Goal: Transaction & Acquisition: Purchase product/service

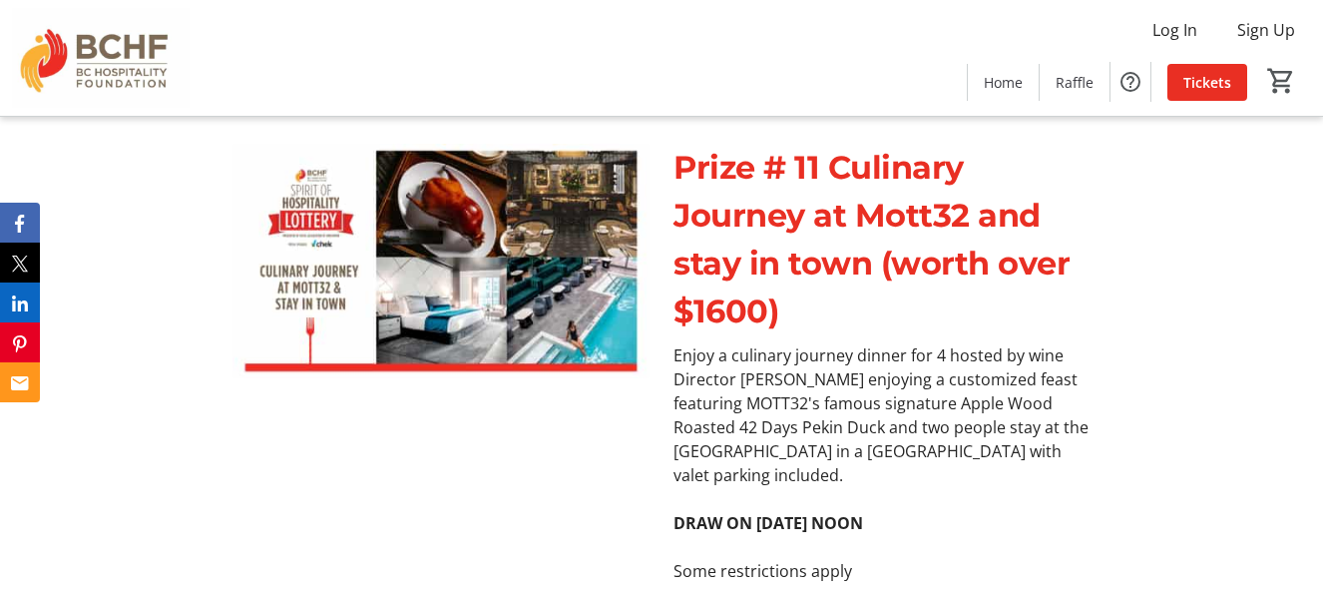
scroll to position [7684, 0]
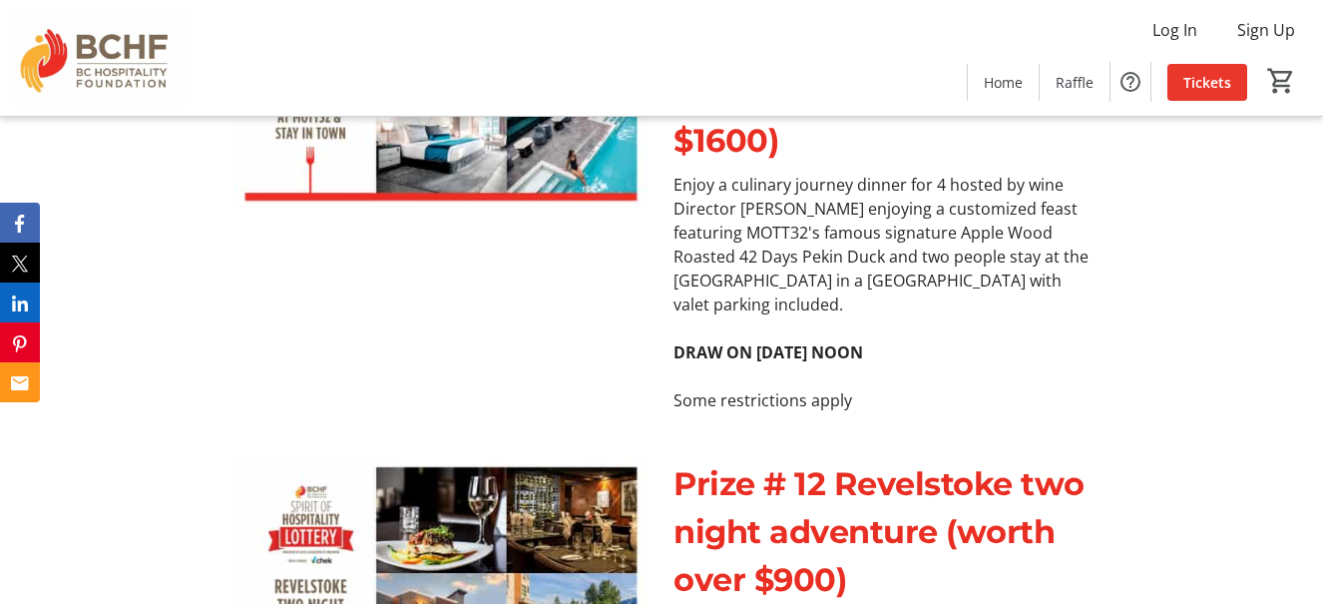
click at [1199, 80] on span "Tickets" at bounding box center [1208, 82] width 48 height 21
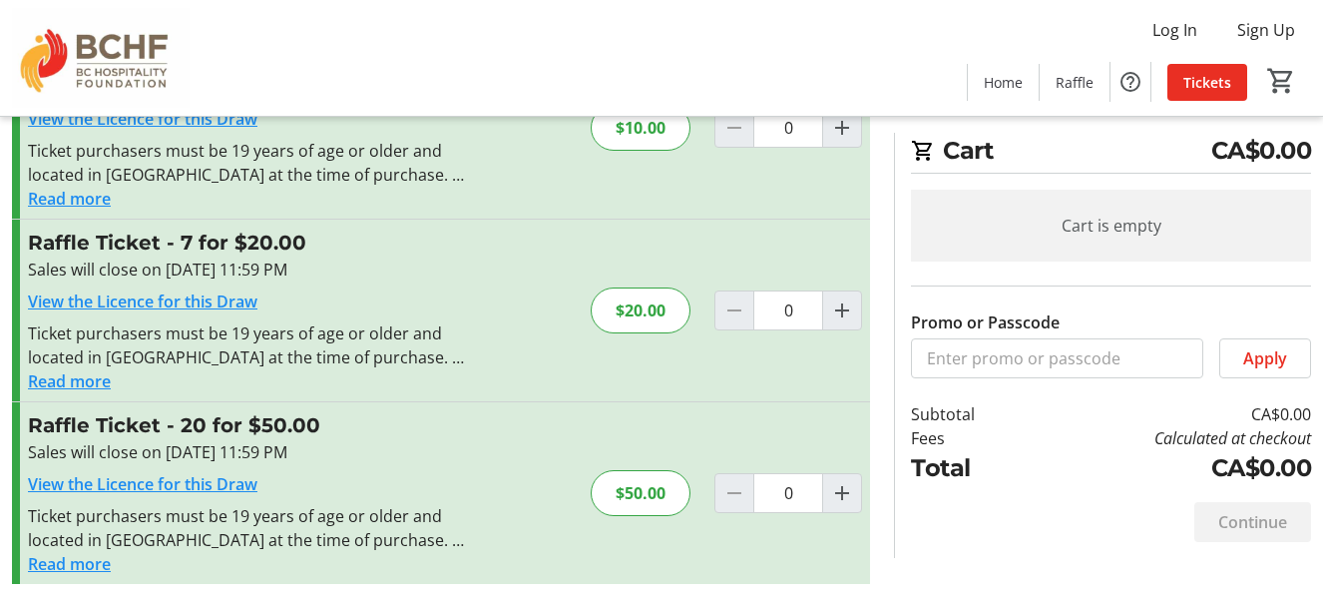
scroll to position [315, 0]
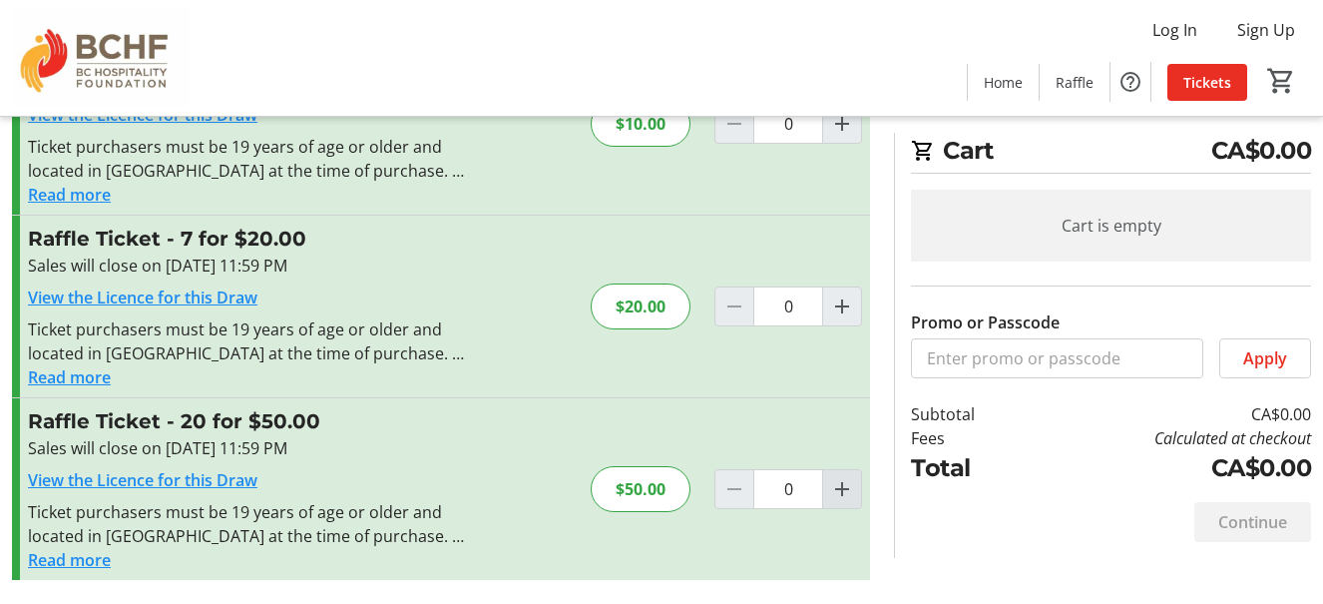
click at [843, 491] on mat-icon "Increment by one" at bounding box center [842, 489] width 24 height 24
type input "1"
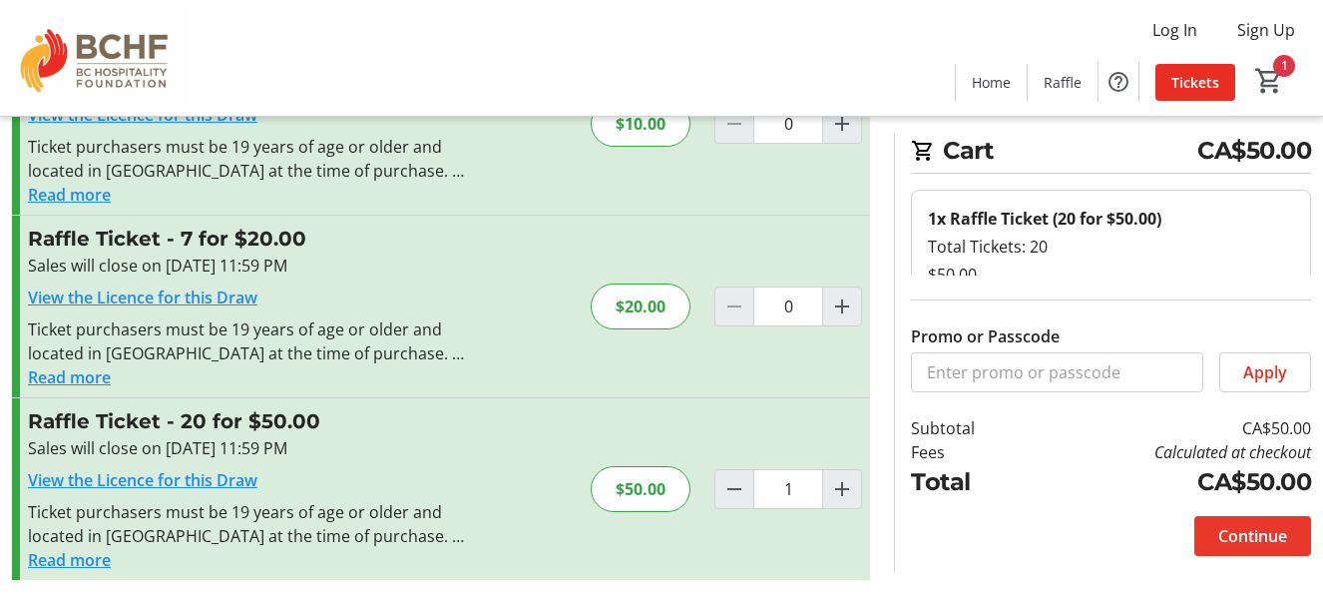
click at [1285, 539] on span "Continue" at bounding box center [1252, 536] width 69 height 24
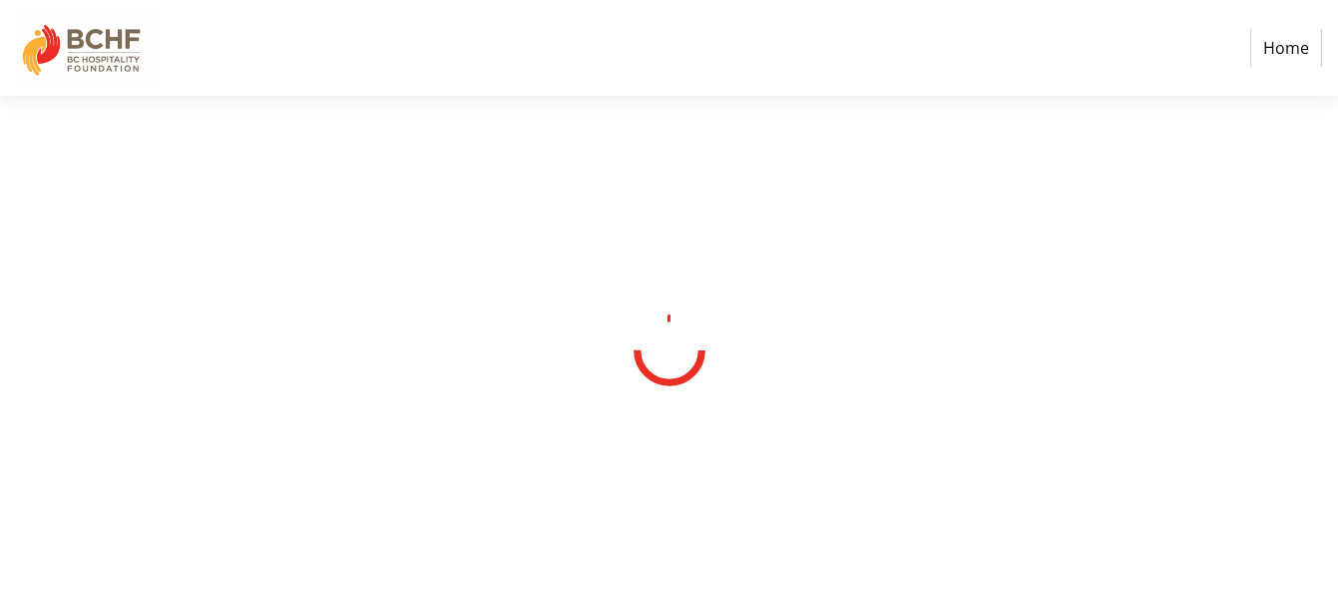
select select "CA"
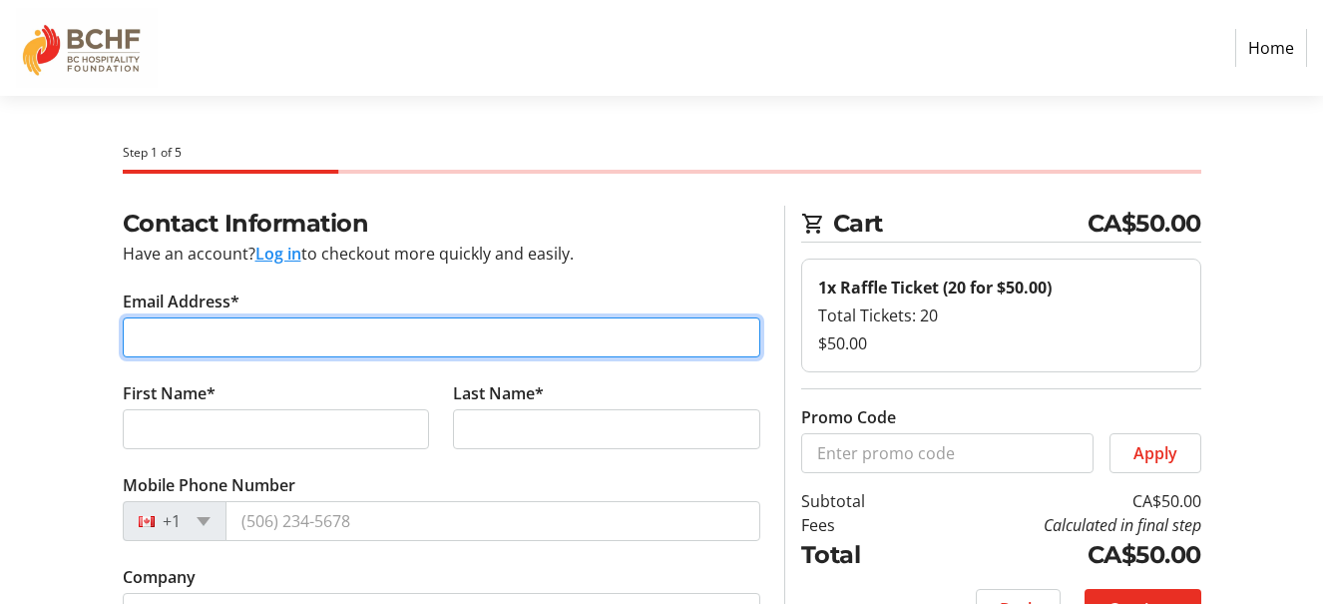
click at [283, 344] on input "Email Address*" at bounding box center [442, 337] width 638 height 40
type input "zola.dore@gmail.com"
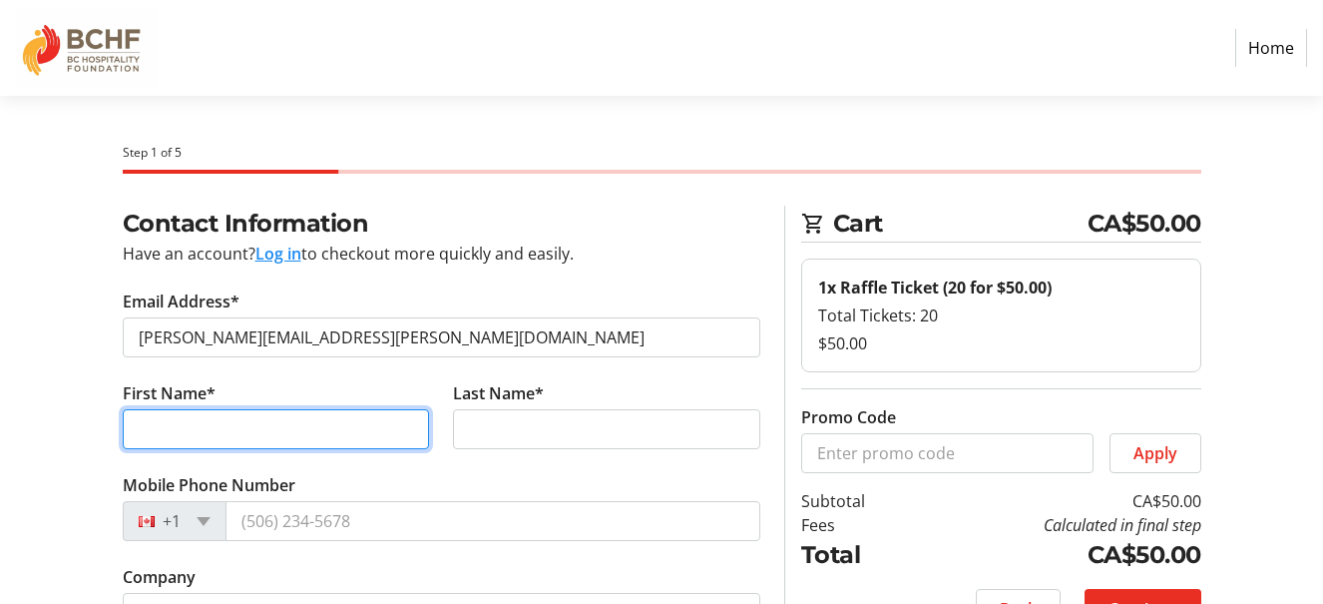
type input "Elizabeth"
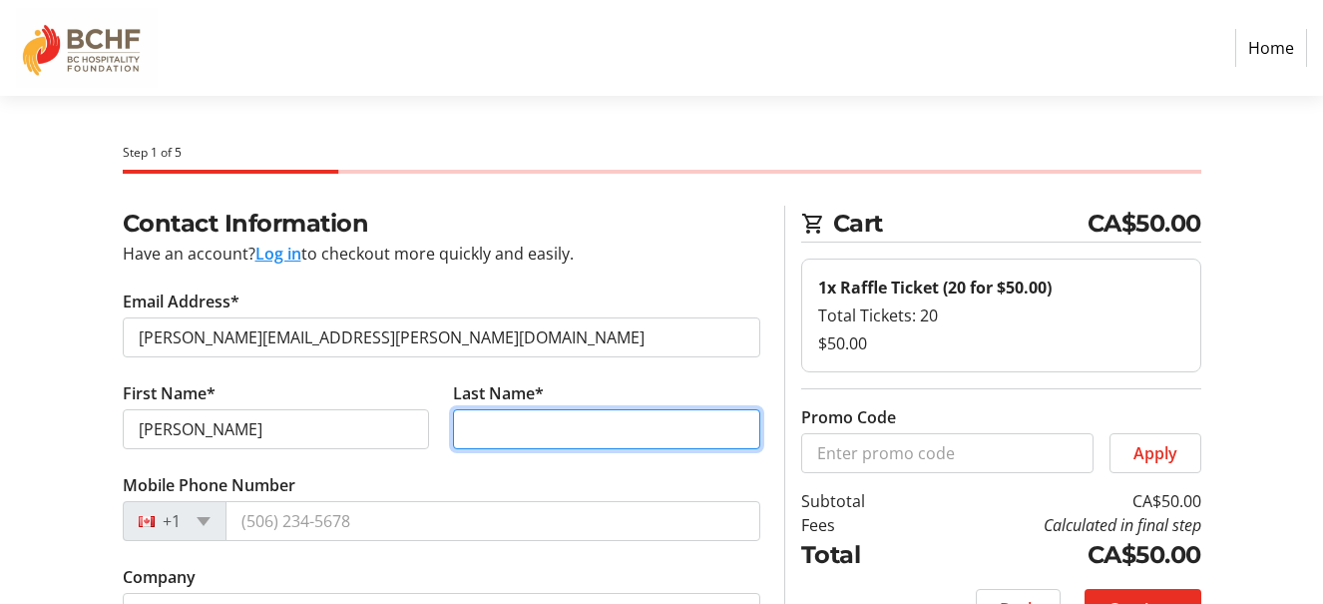
type input "Dore"
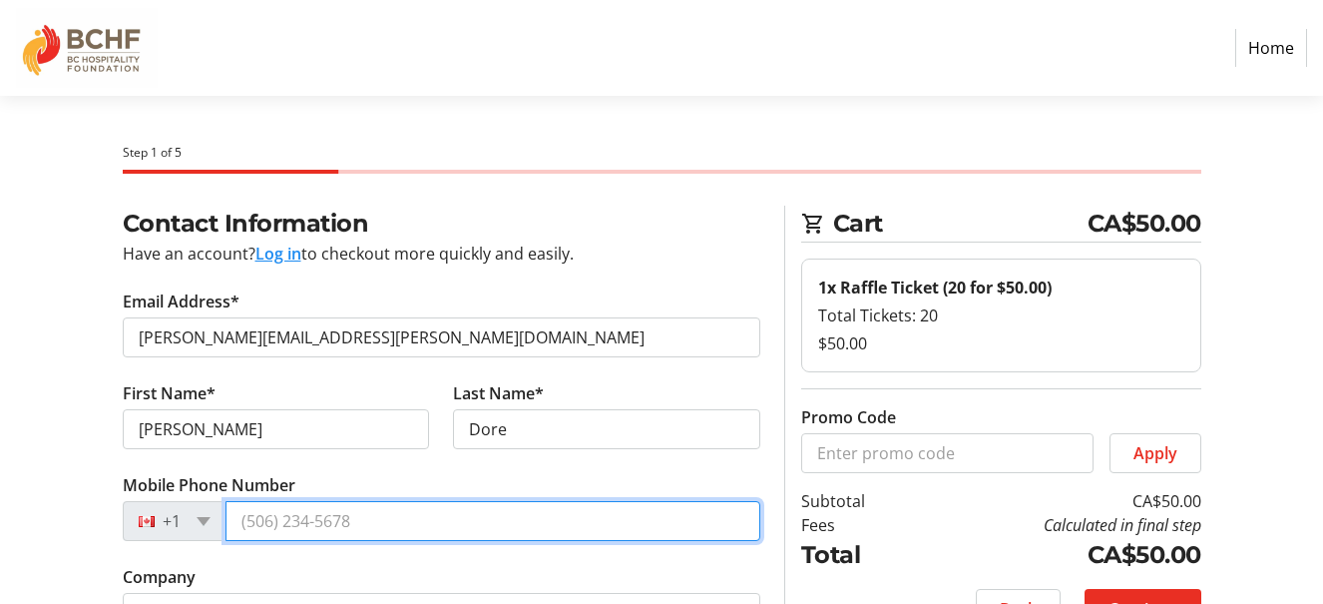
type input "(250) 490-5302"
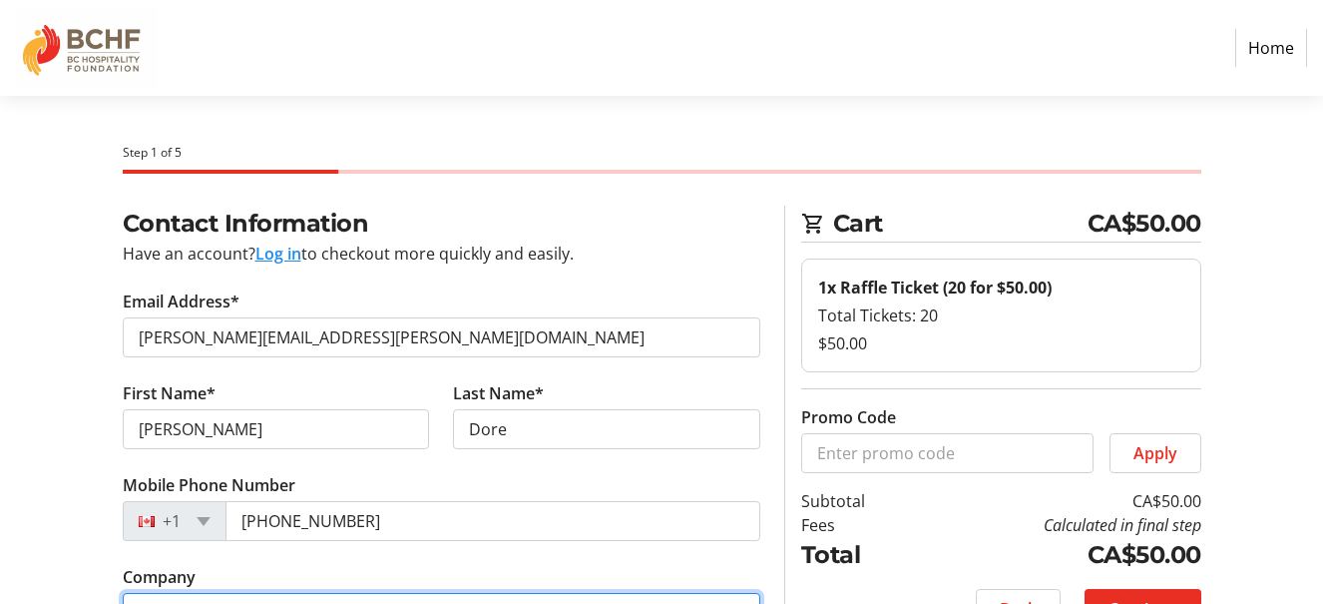
type input "Mayhem Wines Inc"
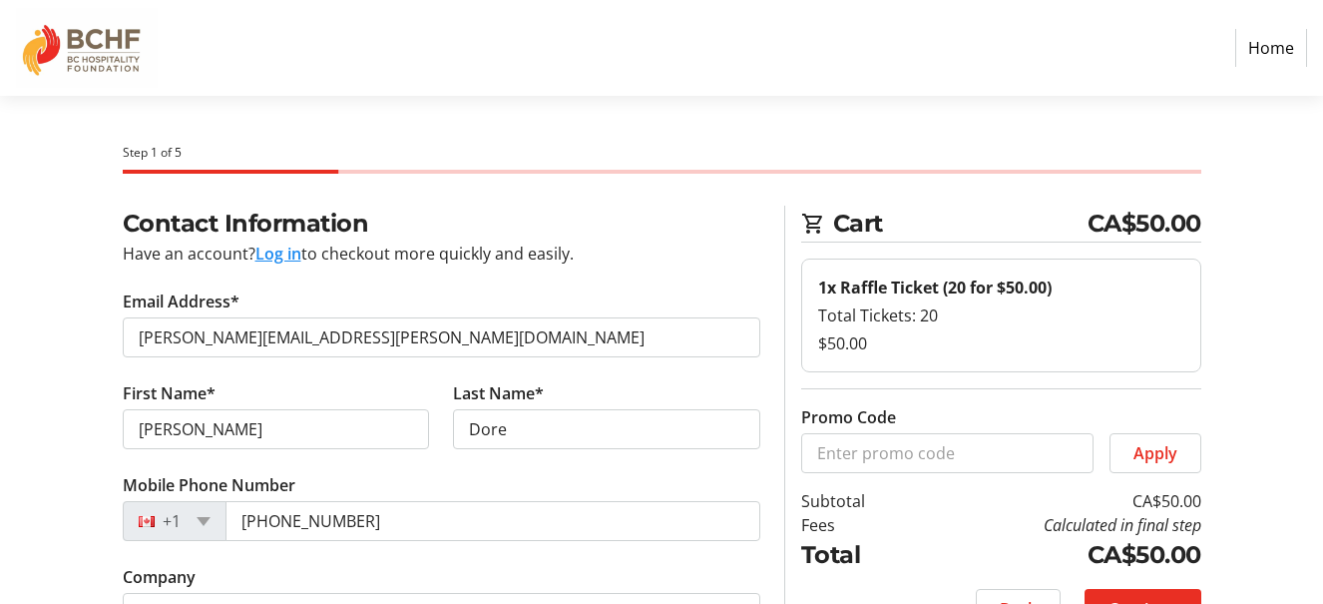
type input "301-603 Westminster Ave. W"
type input "Penticton Canada"
select select "BC"
type input "V2A 6L1"
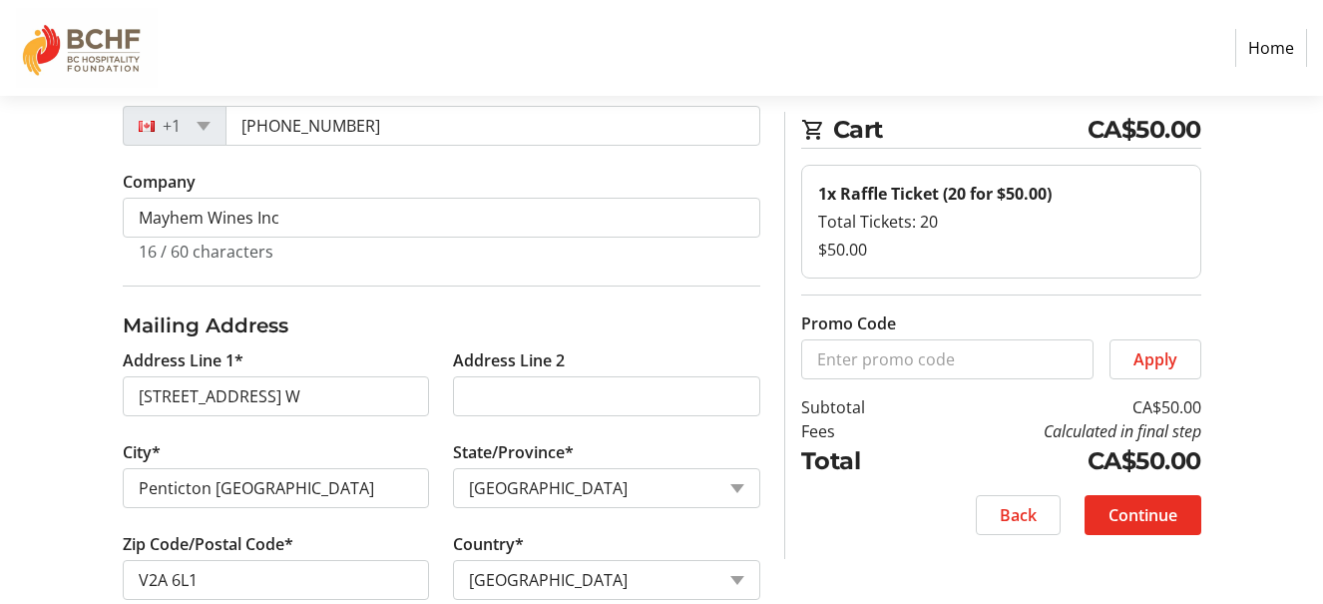
scroll to position [399, 0]
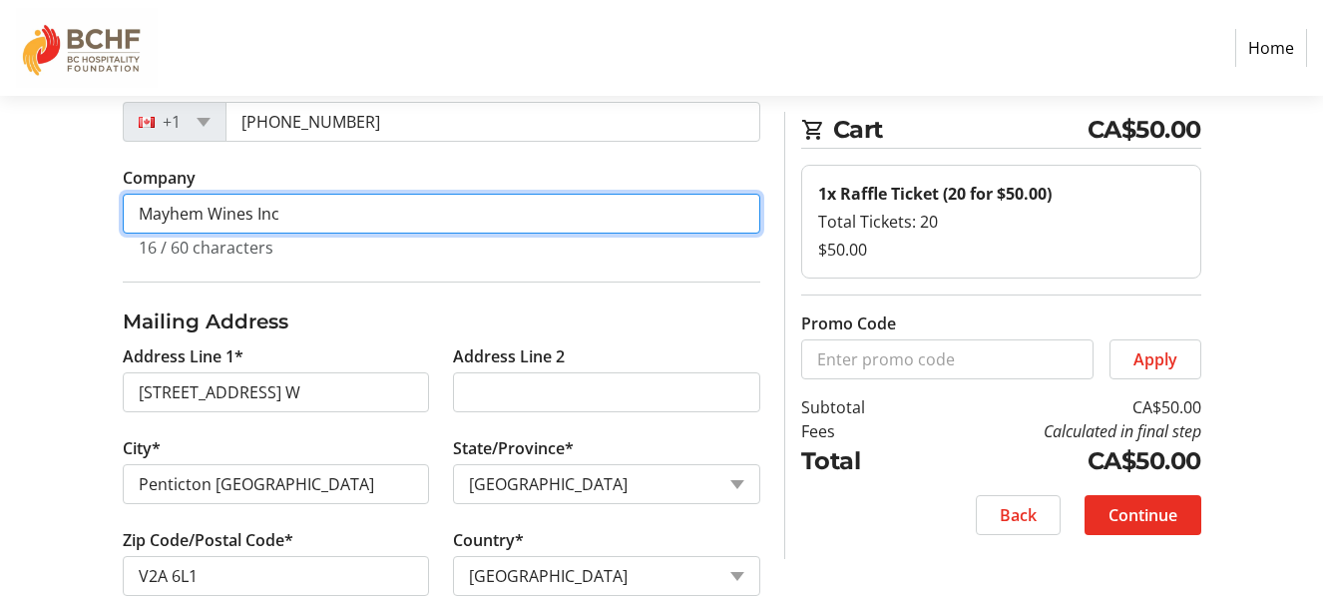
drag, startPoint x: 296, startPoint y: 210, endPoint x: 110, endPoint y: 209, distance: 186.6
click at [111, 209] on div "Contact Information Have an account? Log in to checkout more quickly and easily…" at bounding box center [442, 359] width 662 height 1106
type input "Boho Vino"
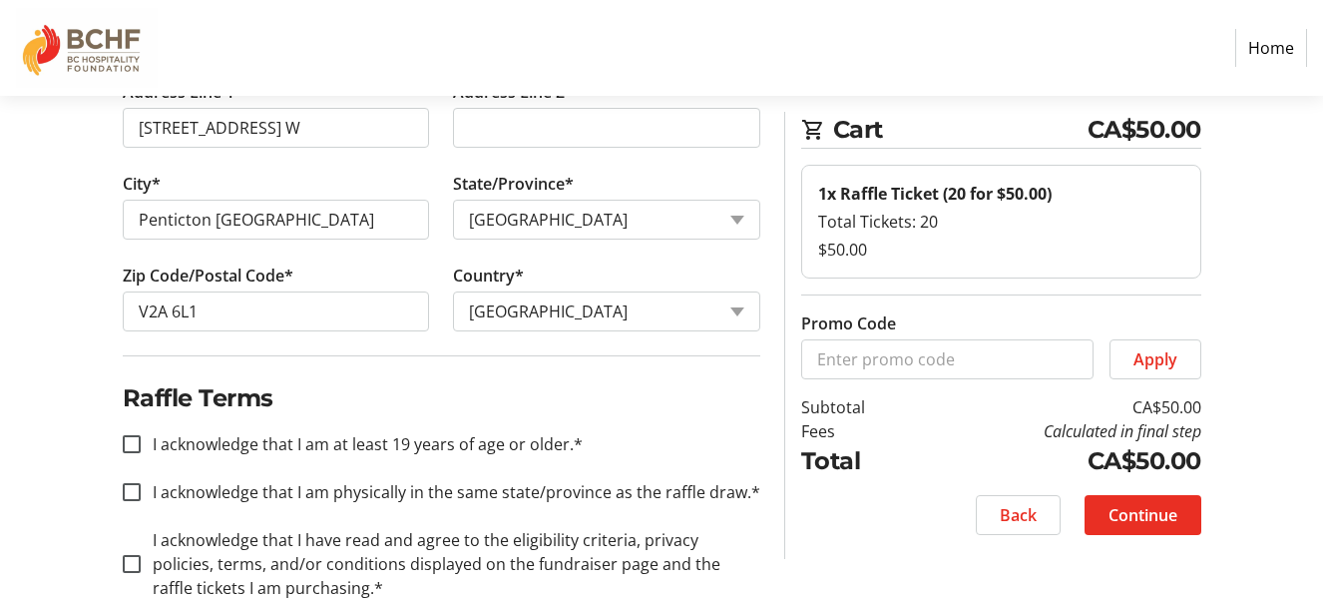
scroll to position [699, 0]
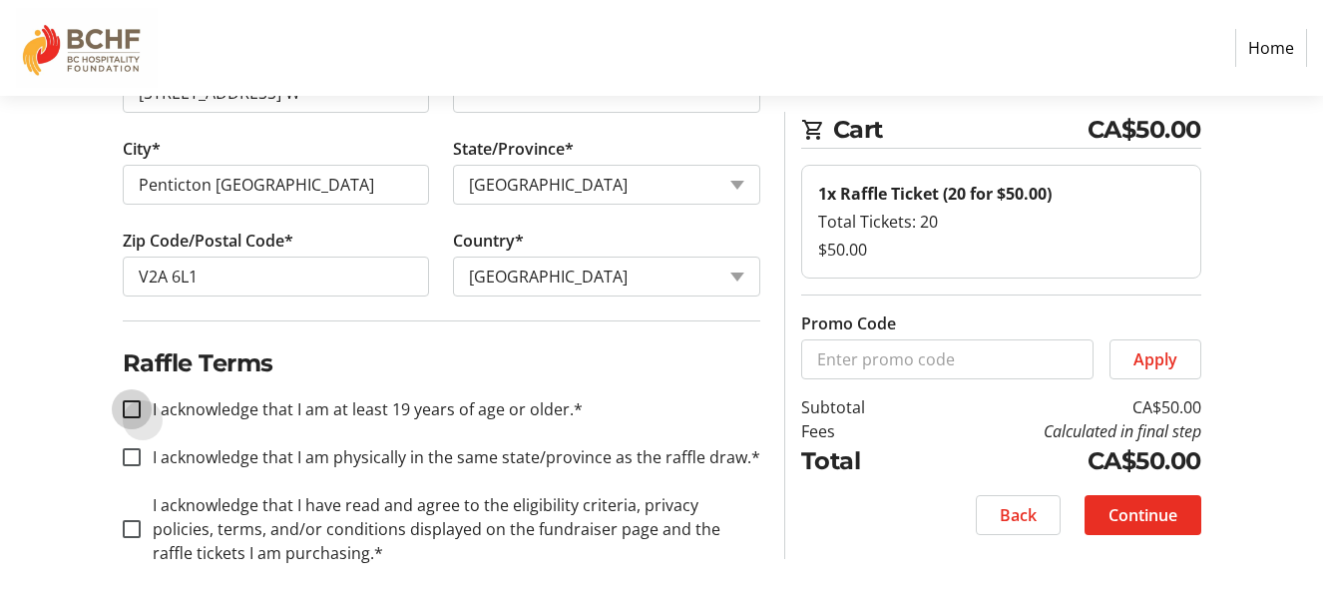
click at [134, 405] on input "I acknowledge that I am at least 19 years of age or older.*" at bounding box center [132, 409] width 18 height 18
checkbox input "true"
click at [131, 454] on input "I acknowledge that I am physically in the same state/province as the raffle dra…" at bounding box center [132, 457] width 18 height 18
checkbox input "true"
click at [131, 525] on input "I acknowledge that I have read and agree to the eligibility criteria, privacy p…" at bounding box center [132, 529] width 18 height 18
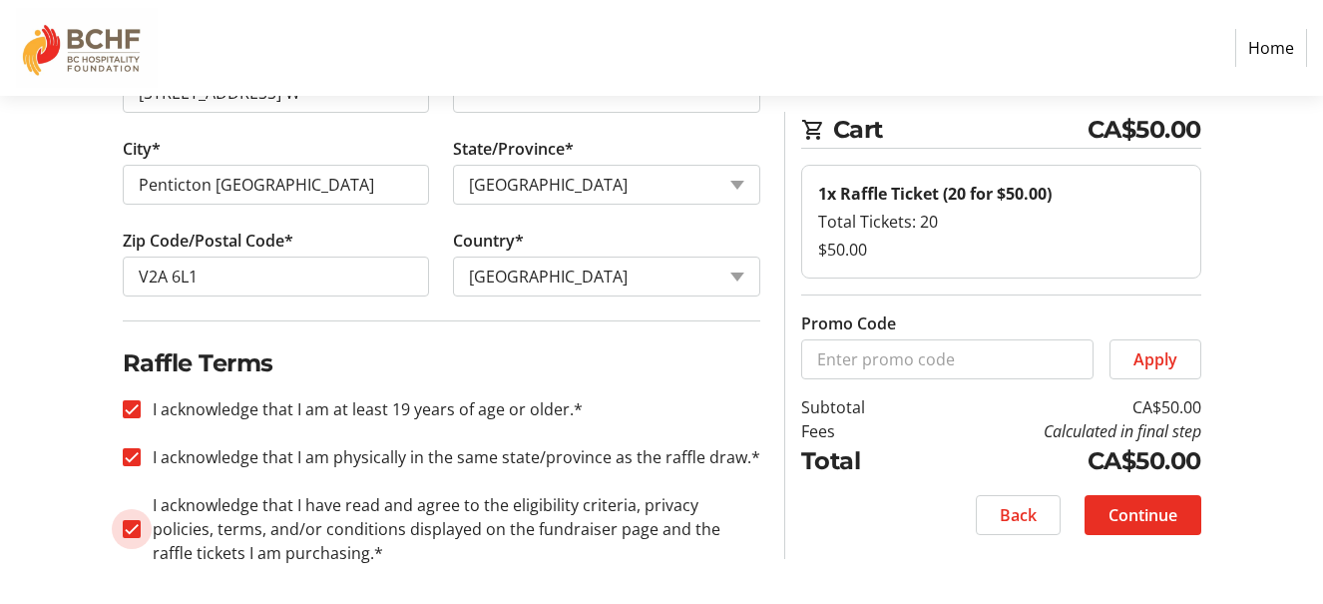
checkbox input "true"
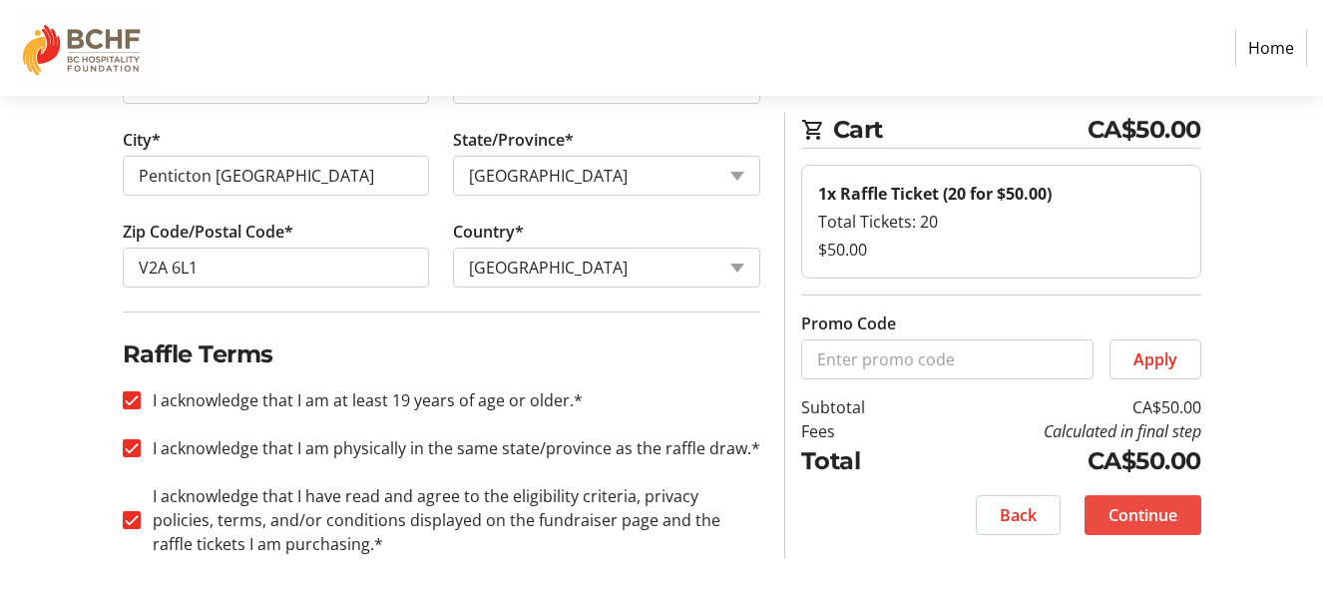
click at [1147, 517] on span "Continue" at bounding box center [1143, 515] width 69 height 24
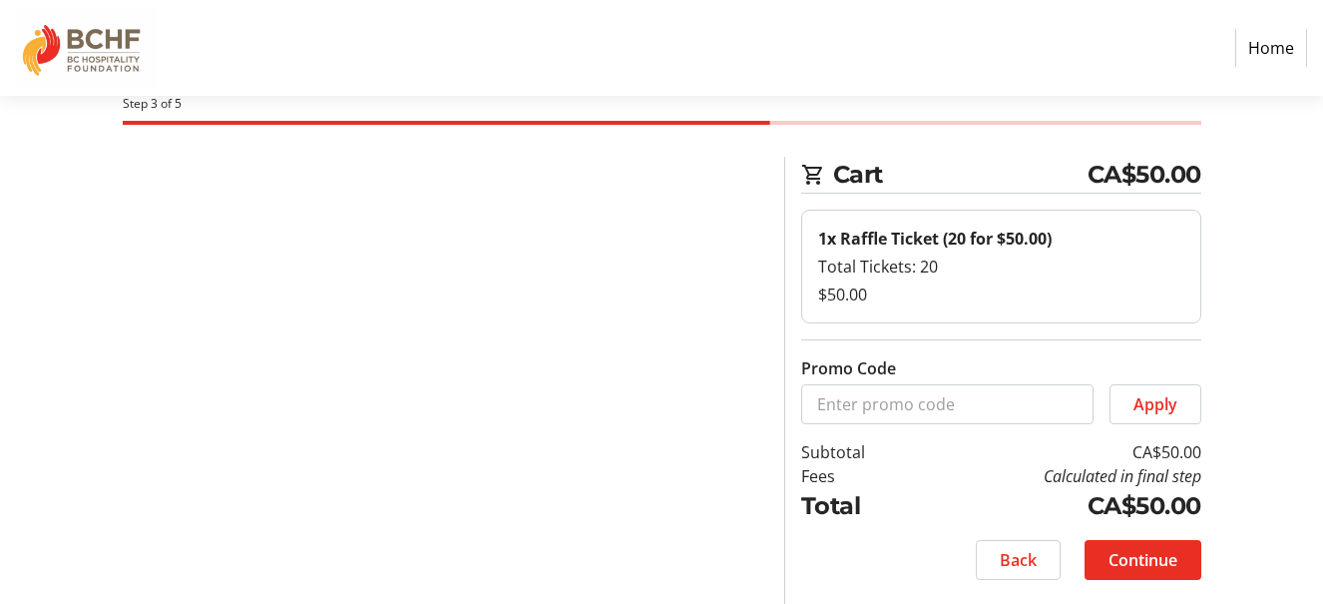
scroll to position [49, 0]
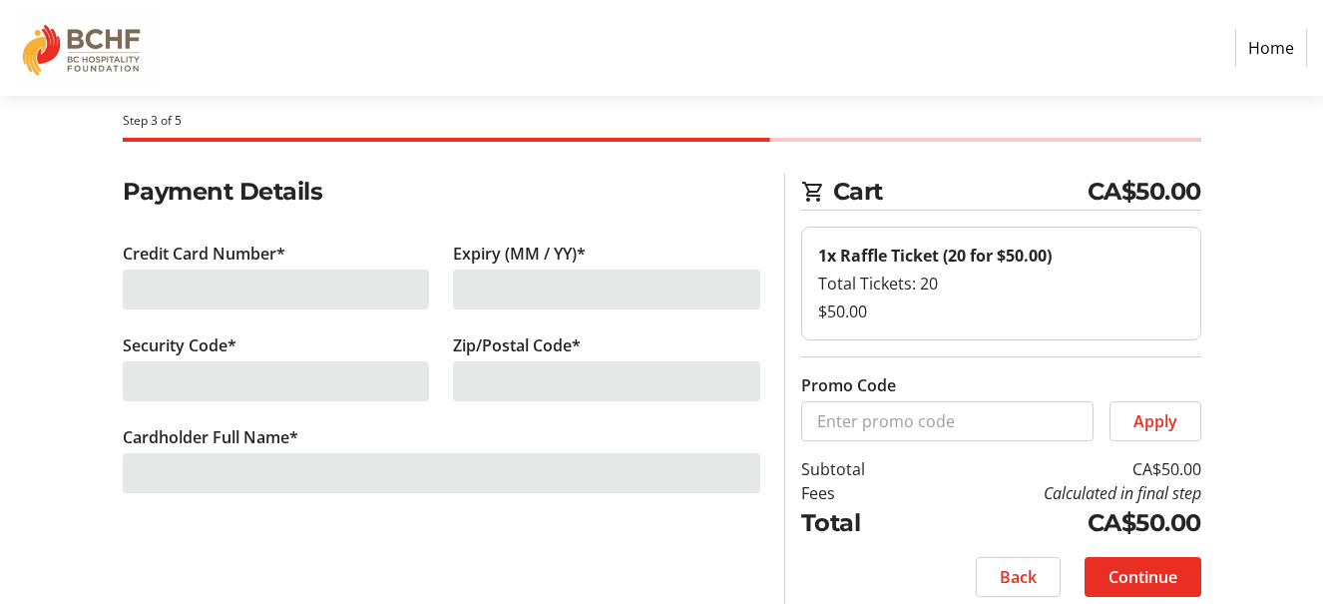
scroll to position [49, 0]
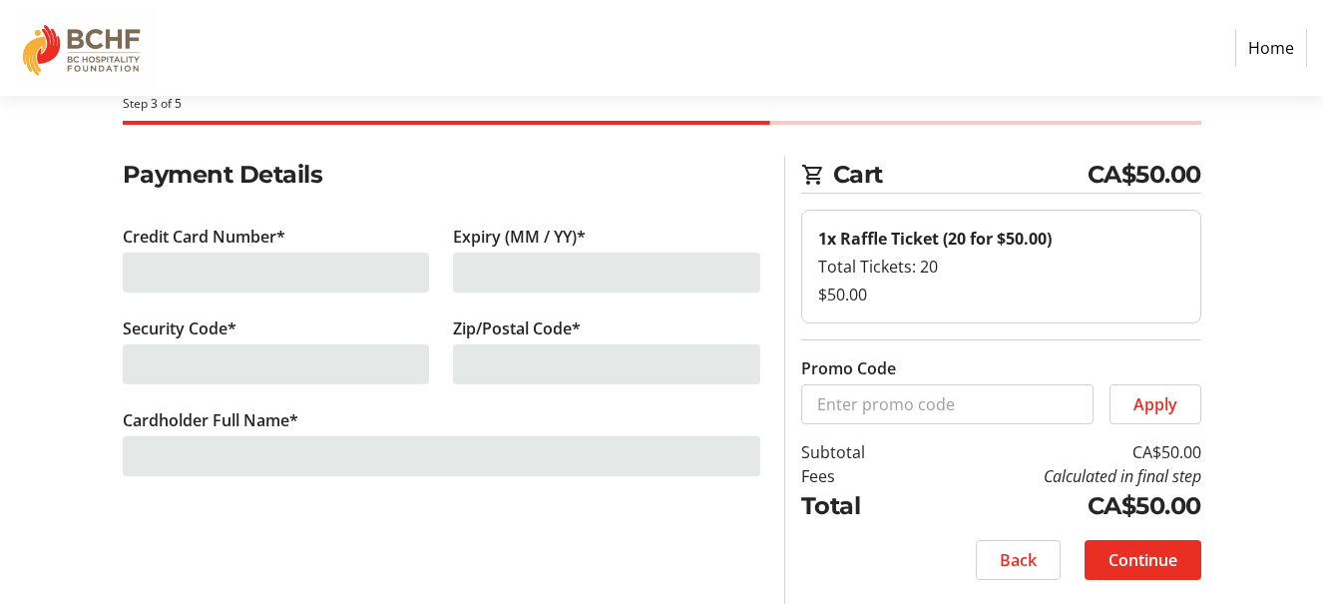
click at [203, 274] on div at bounding box center [276, 272] width 307 height 40
click at [297, 462] on div at bounding box center [442, 456] width 638 height 40
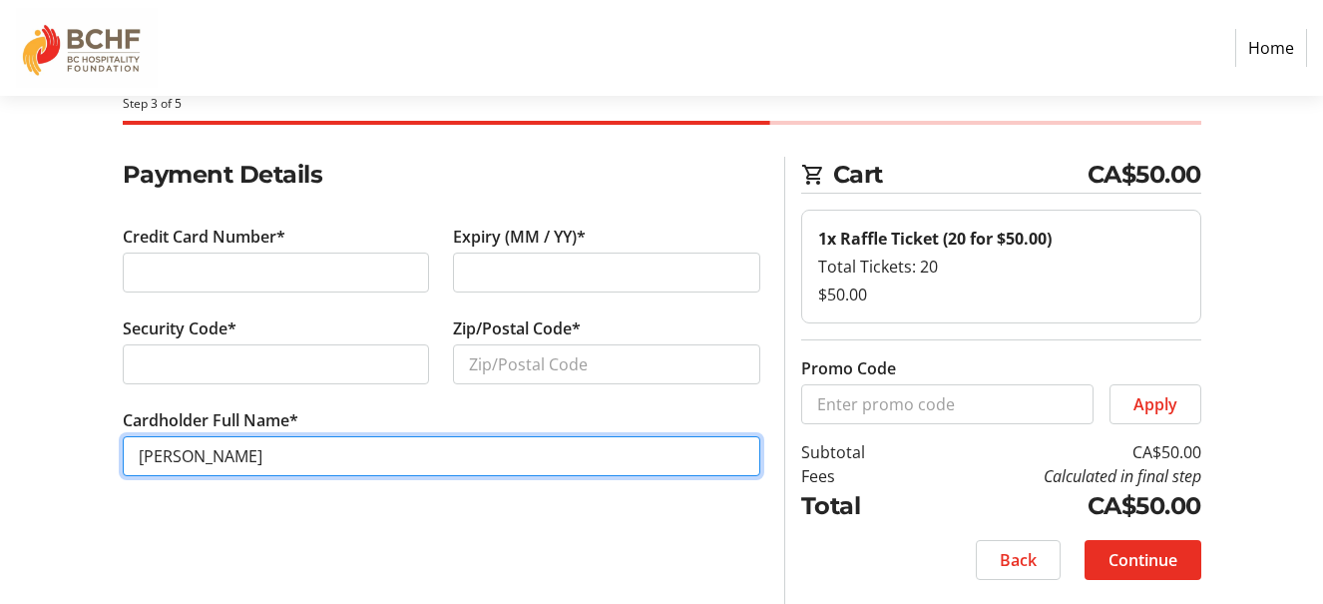
click at [209, 461] on input "Elizabeth Dore" at bounding box center [442, 456] width 638 height 40
type input "Elizabeth A Dore"
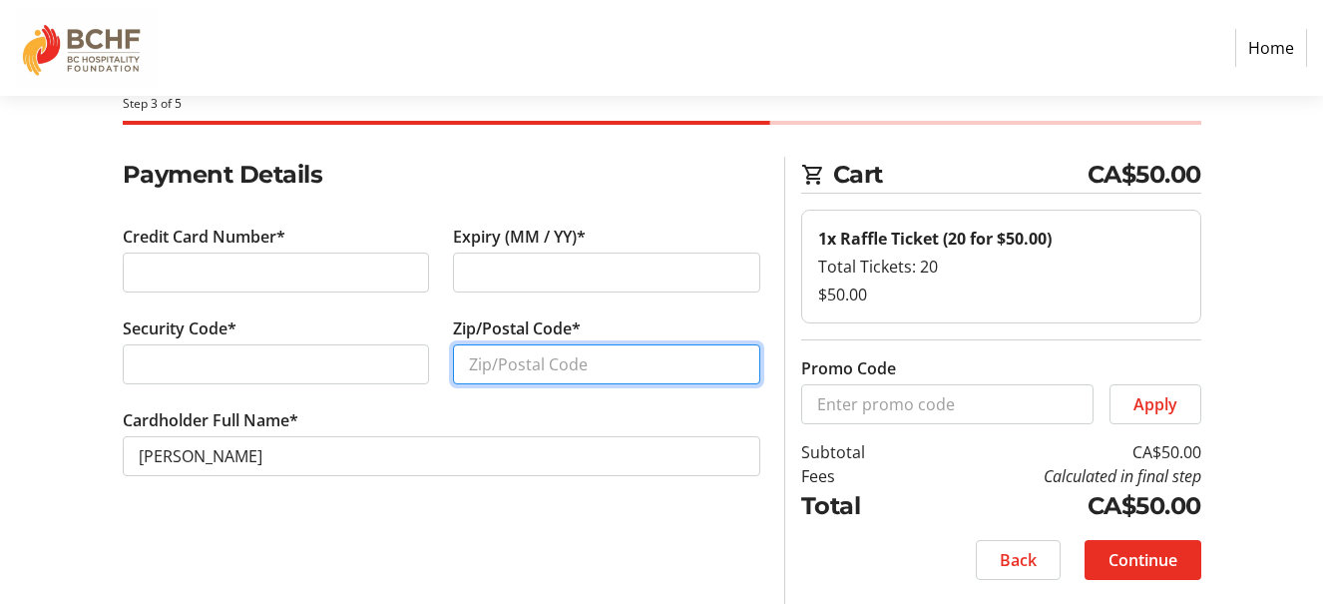
click at [474, 355] on input "Zip/Postal Code*" at bounding box center [606, 364] width 307 height 40
type input "V2A 6L1"
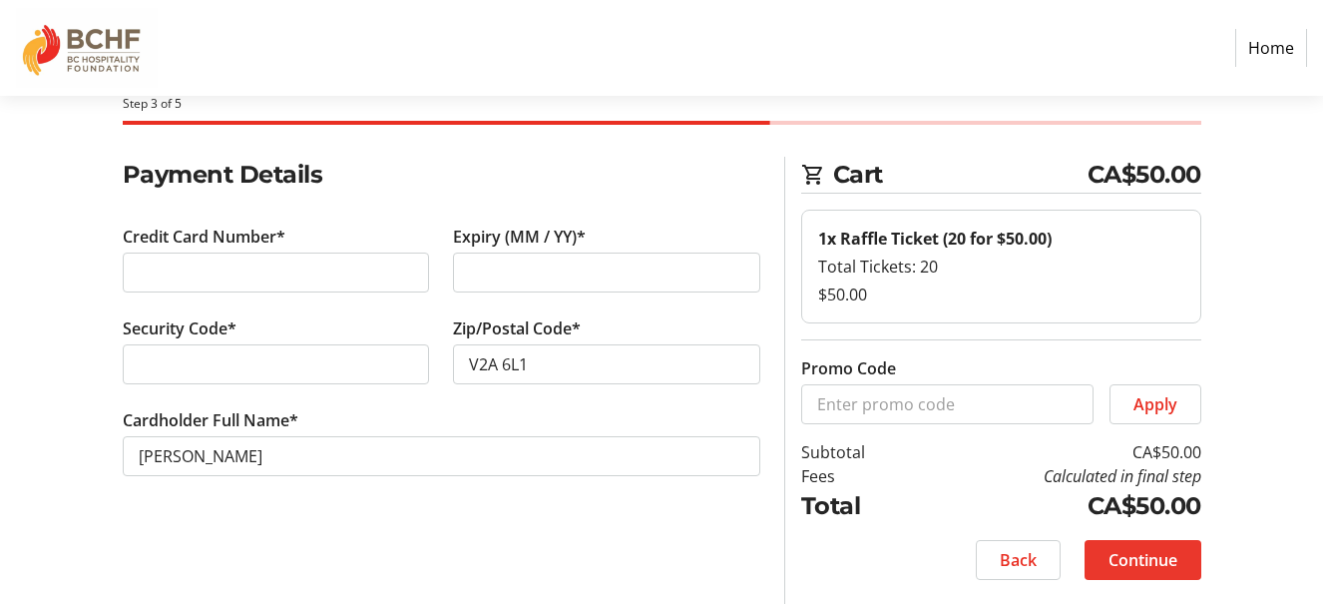
click at [1155, 565] on span "Continue" at bounding box center [1143, 560] width 69 height 24
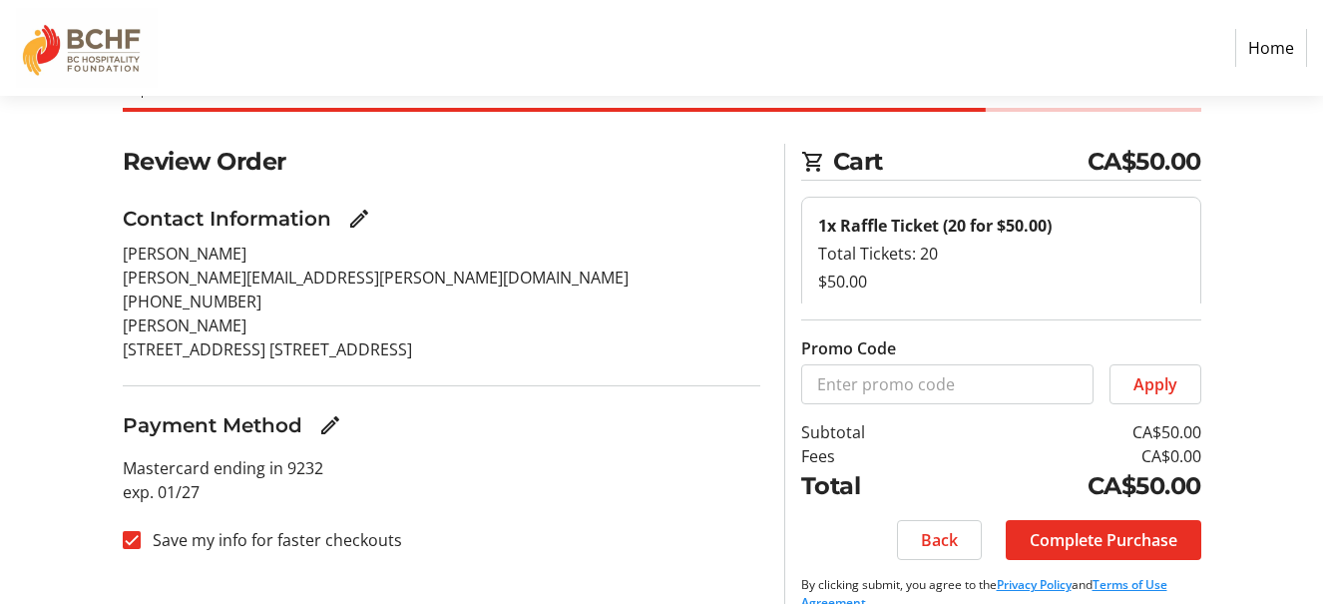
scroll to position [94, 0]
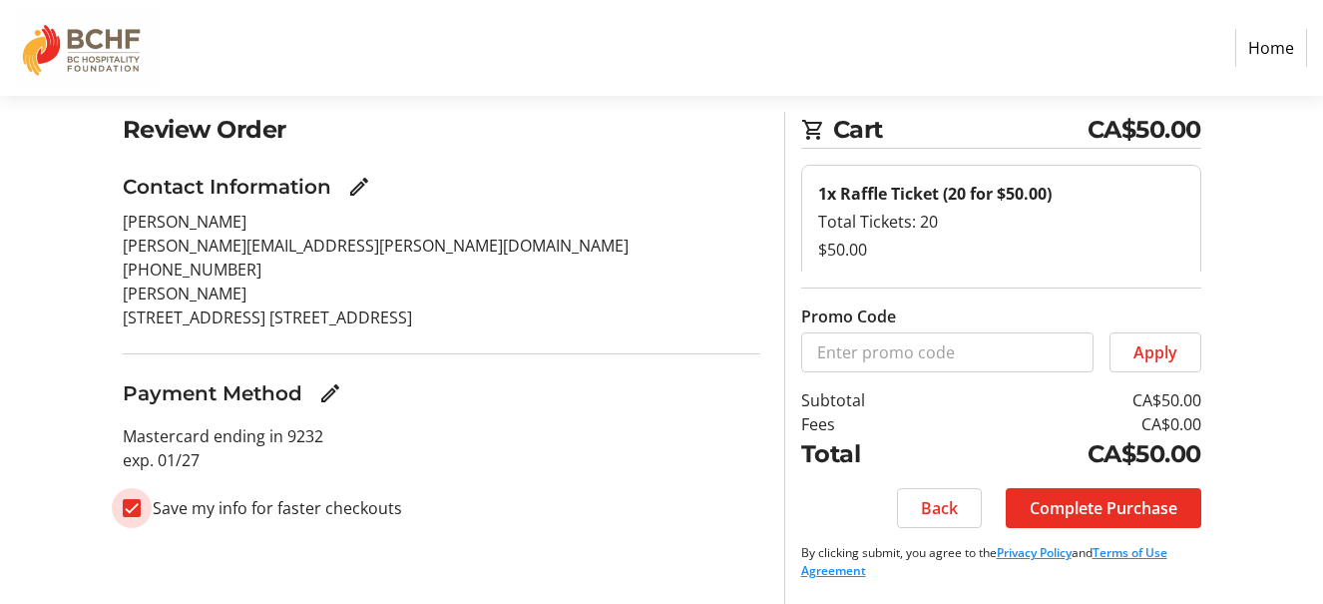
click at [132, 504] on input "Save my info for faster checkouts" at bounding box center [132, 508] width 18 height 18
checkbox input "false"
click at [1087, 504] on span "Complete Purchase" at bounding box center [1104, 508] width 148 height 24
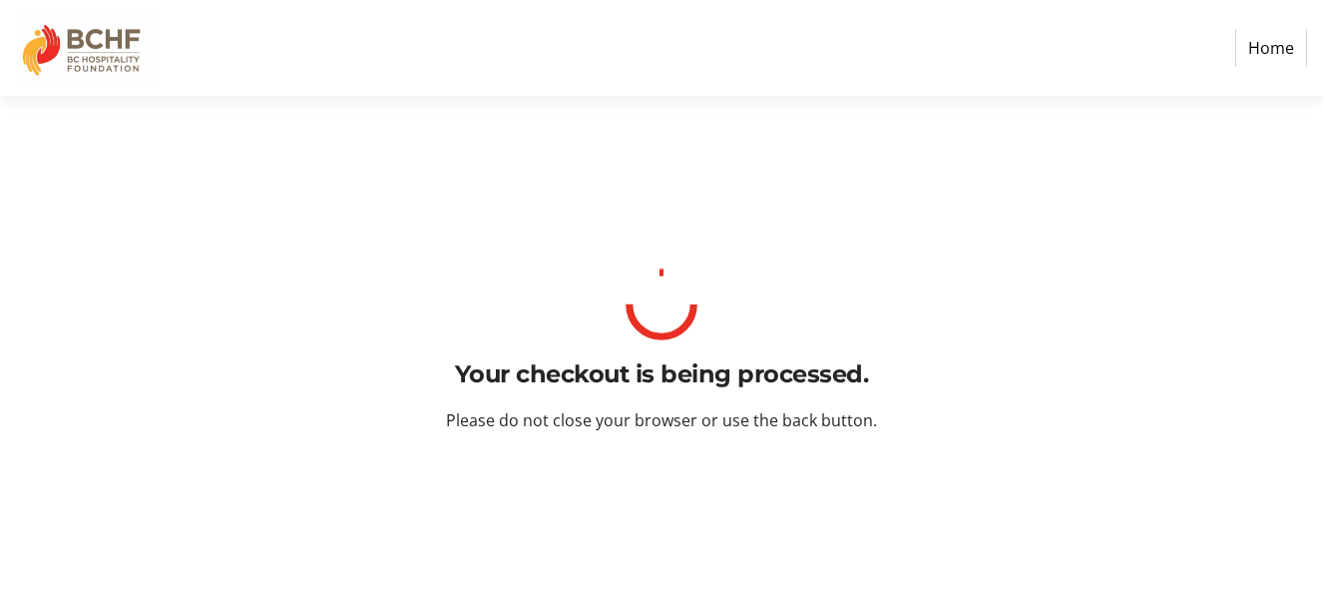
scroll to position [0, 0]
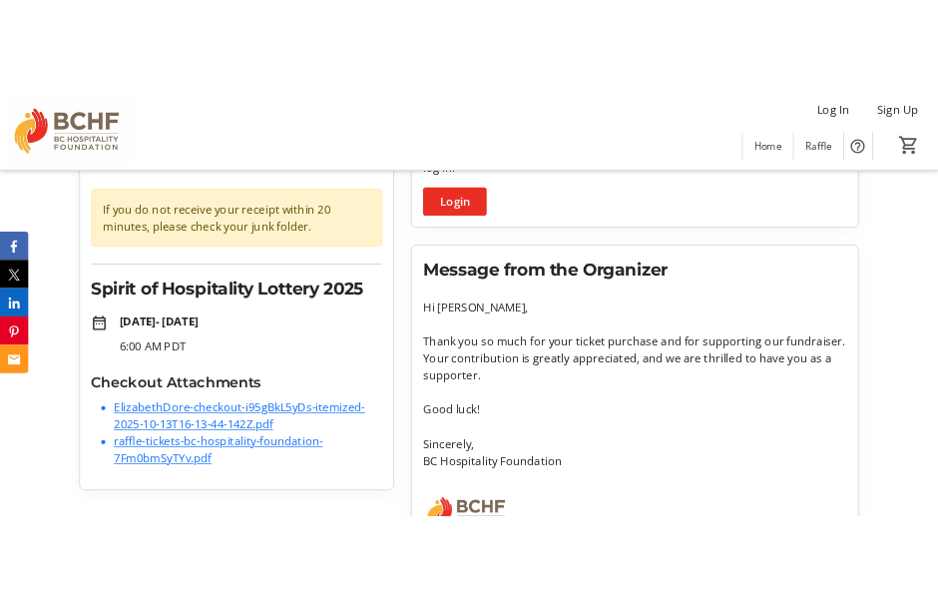
scroll to position [200, 0]
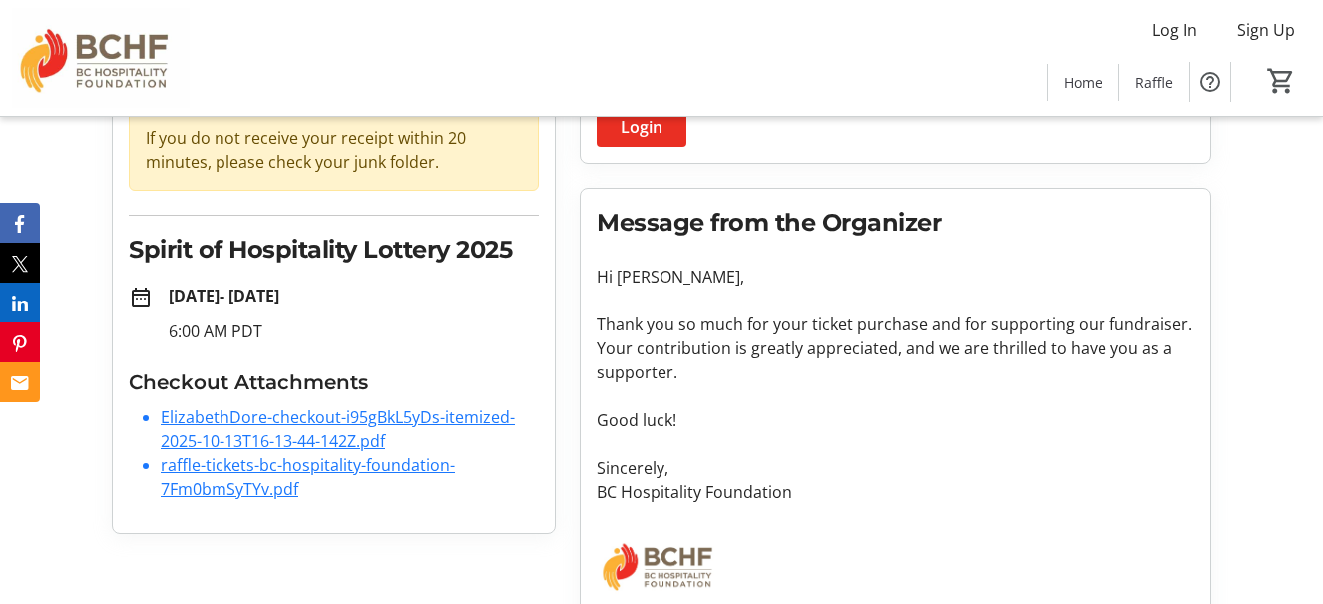
click at [413, 468] on link "raffle-tickets-bc-hospitality-foundation-7Fm0bmSyTYv.pdf" at bounding box center [308, 477] width 294 height 46
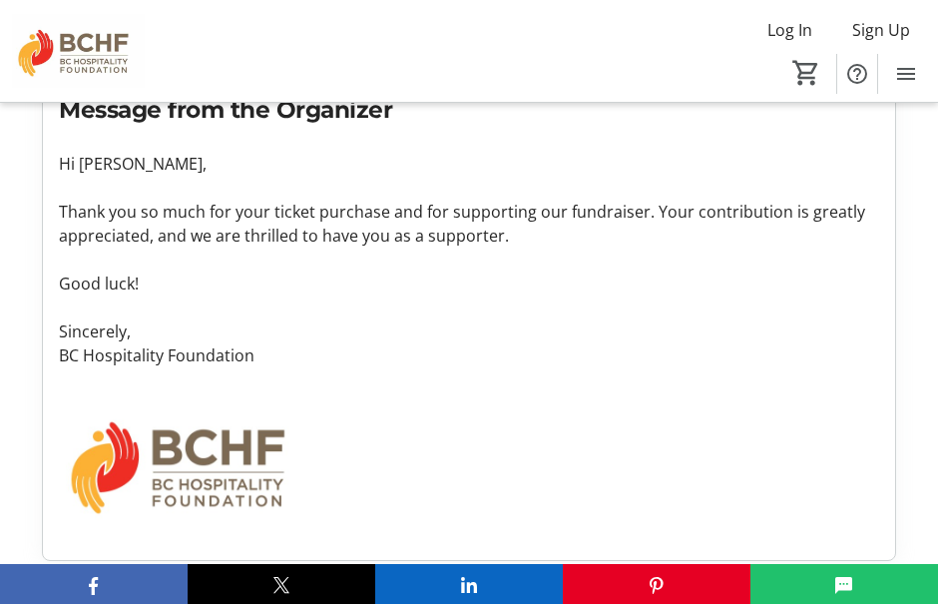
scroll to position [727, 0]
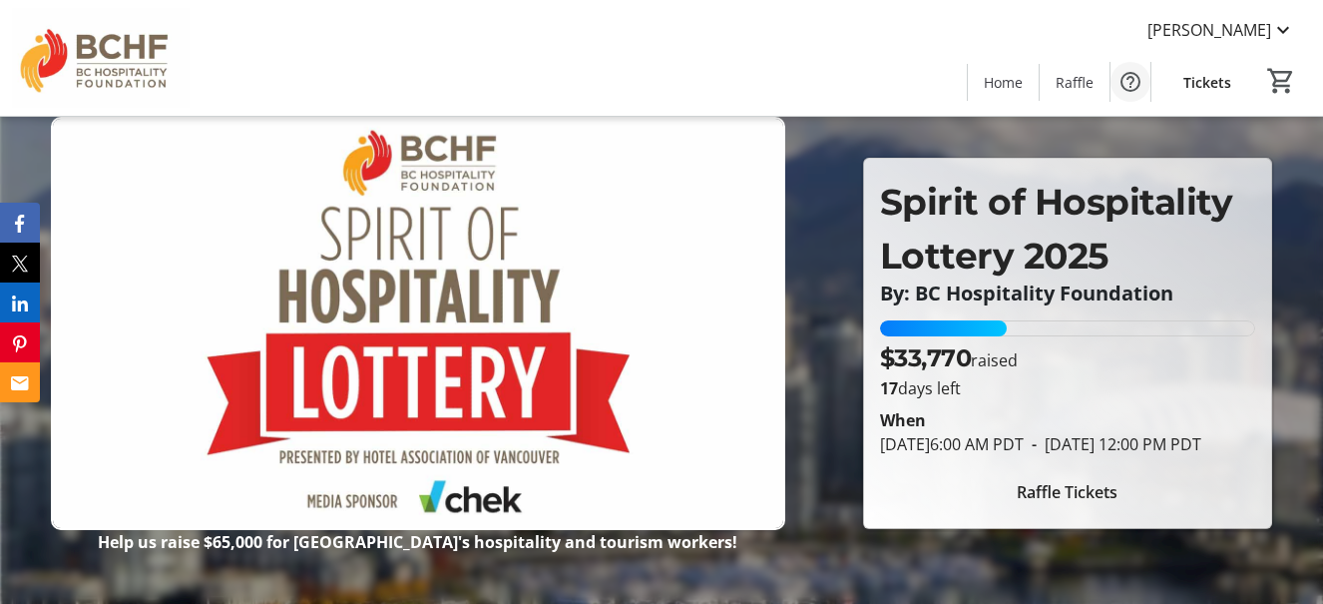
click at [1132, 83] on mat-icon "Help" at bounding box center [1131, 82] width 24 height 24
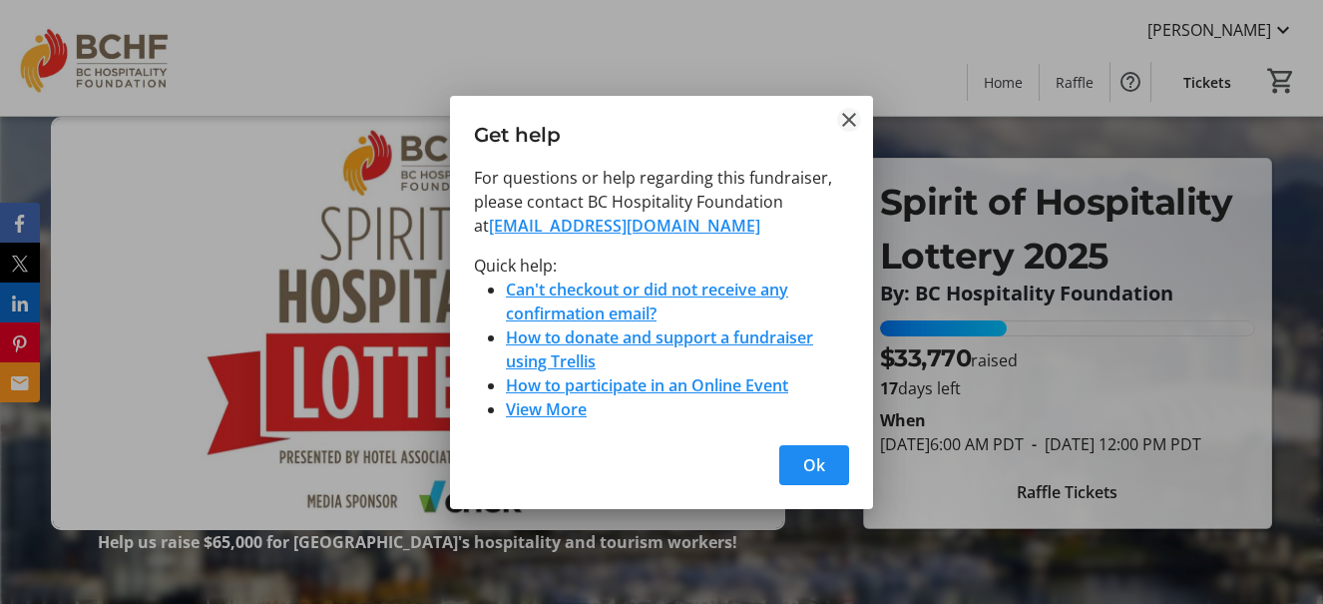
click at [847, 123] on mat-icon "Close" at bounding box center [849, 120] width 24 height 24
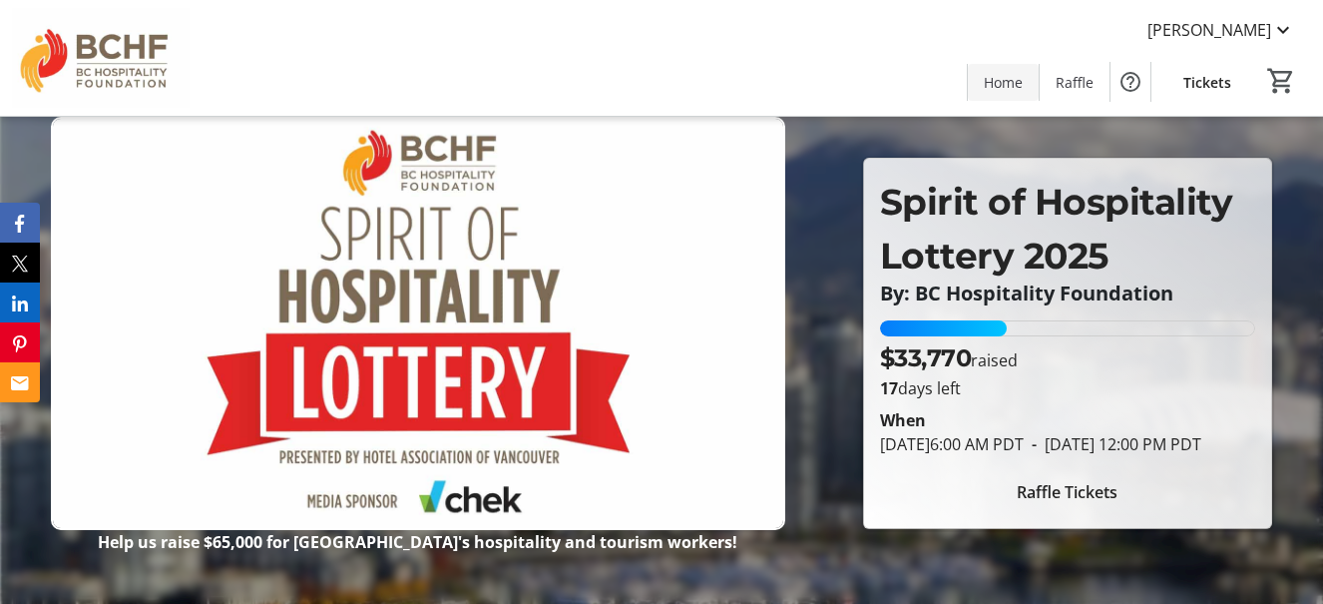
click at [999, 88] on span "Home" at bounding box center [1003, 82] width 39 height 21
